Goal: Task Accomplishment & Management: Manage account settings

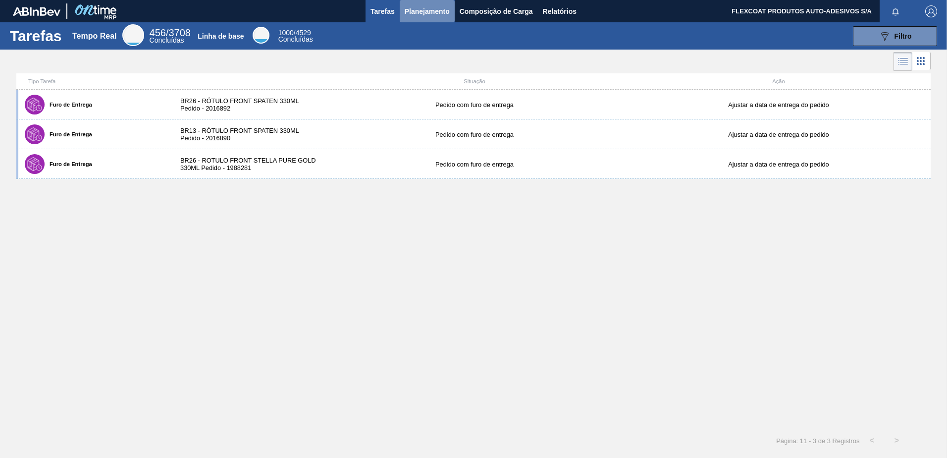
click at [417, 14] on span "Planejamento" at bounding box center [427, 11] width 45 height 12
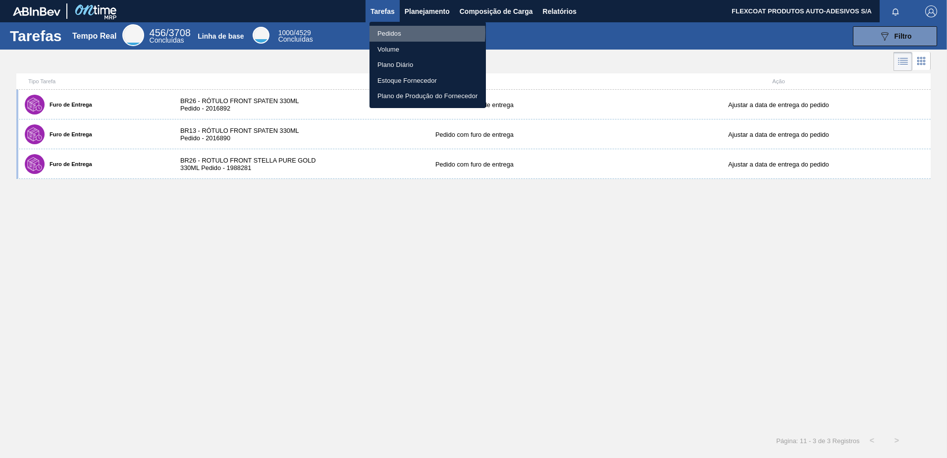
click at [395, 33] on li "Pedidos" at bounding box center [427, 34] width 116 height 16
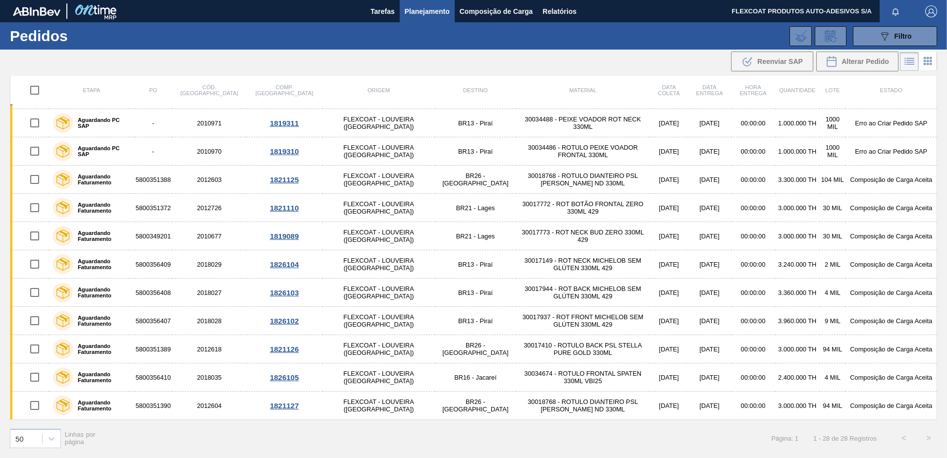
scroll to position [130, 0]
